Goal: Task Accomplishment & Management: Use online tool/utility

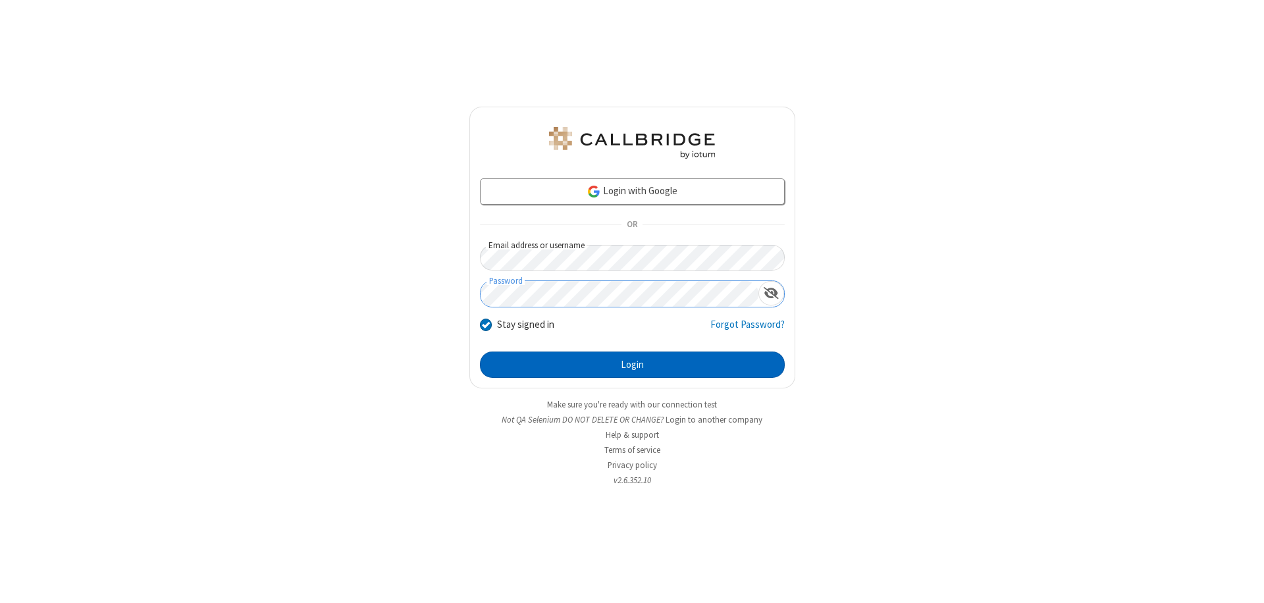
click at [632, 365] on button "Login" at bounding box center [632, 364] width 305 height 26
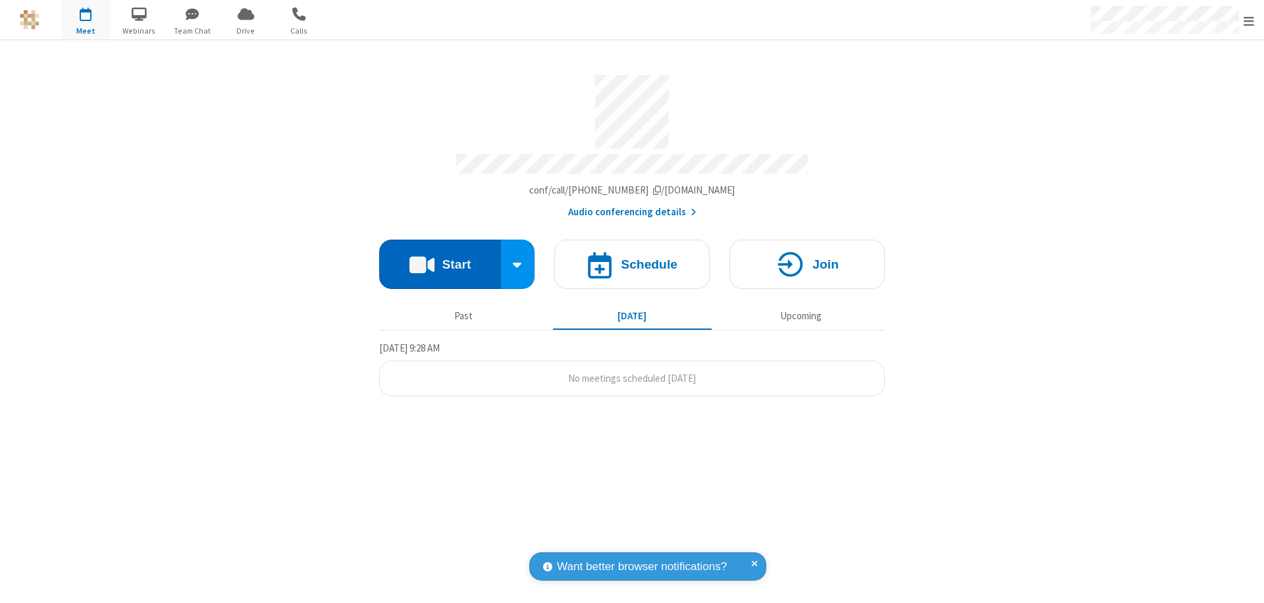
click at [440, 258] on button "Start" at bounding box center [440, 264] width 122 height 49
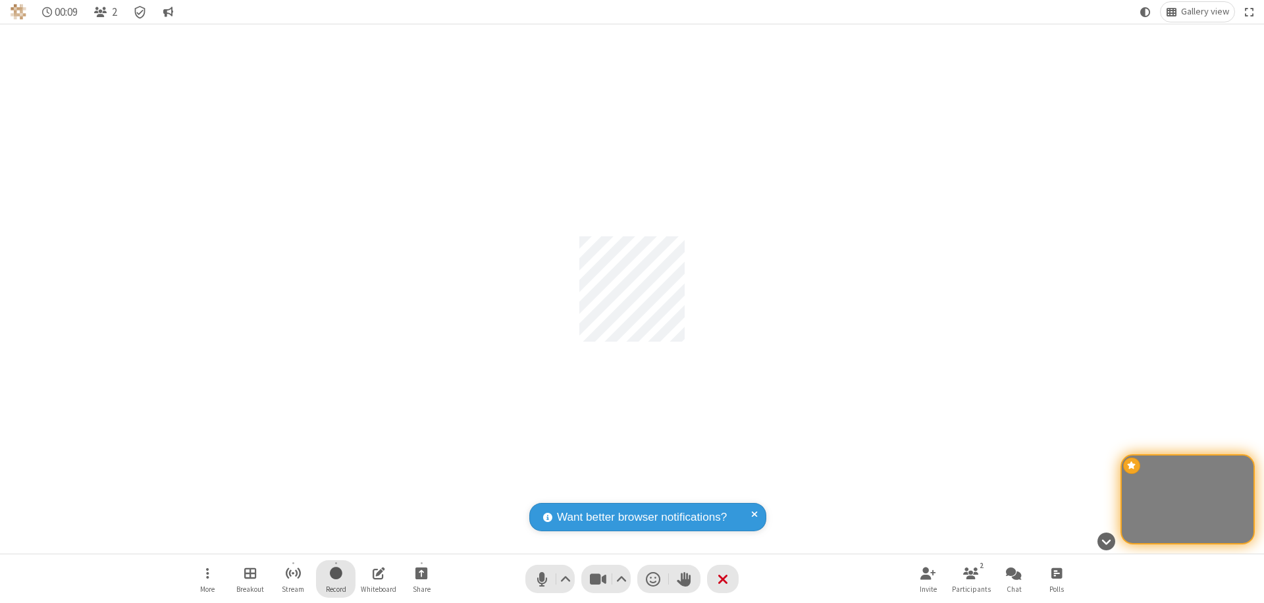
click at [336, 579] on span "Start recording" at bounding box center [336, 573] width 13 height 16
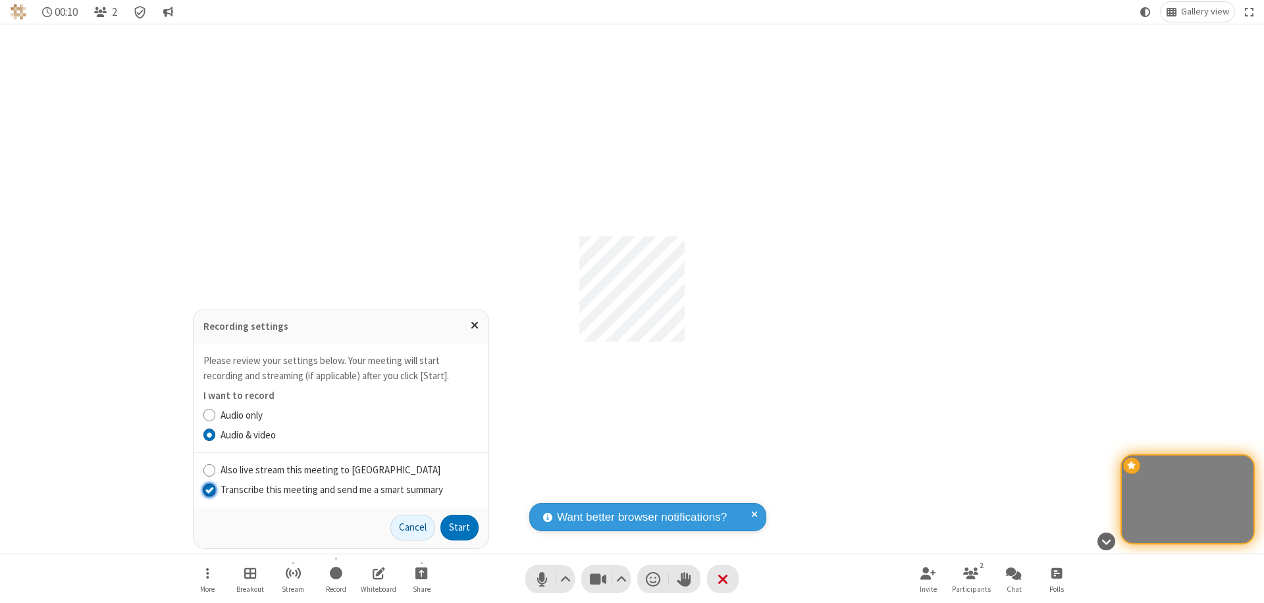
click at [209, 489] on input "Transcribe this meeting and send me a smart summary" at bounding box center [209, 489] width 13 height 14
click at [459, 527] on button "Start" at bounding box center [459, 528] width 38 height 26
